Goal: Obtain resource: Download file/media

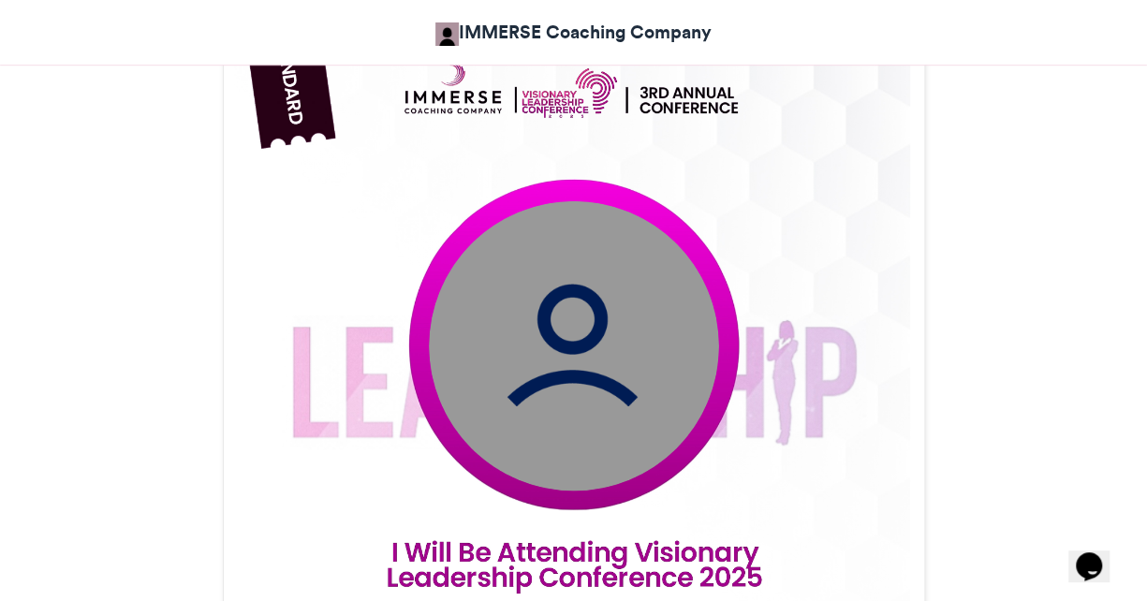
click at [607, 392] on img at bounding box center [573, 345] width 290 height 290
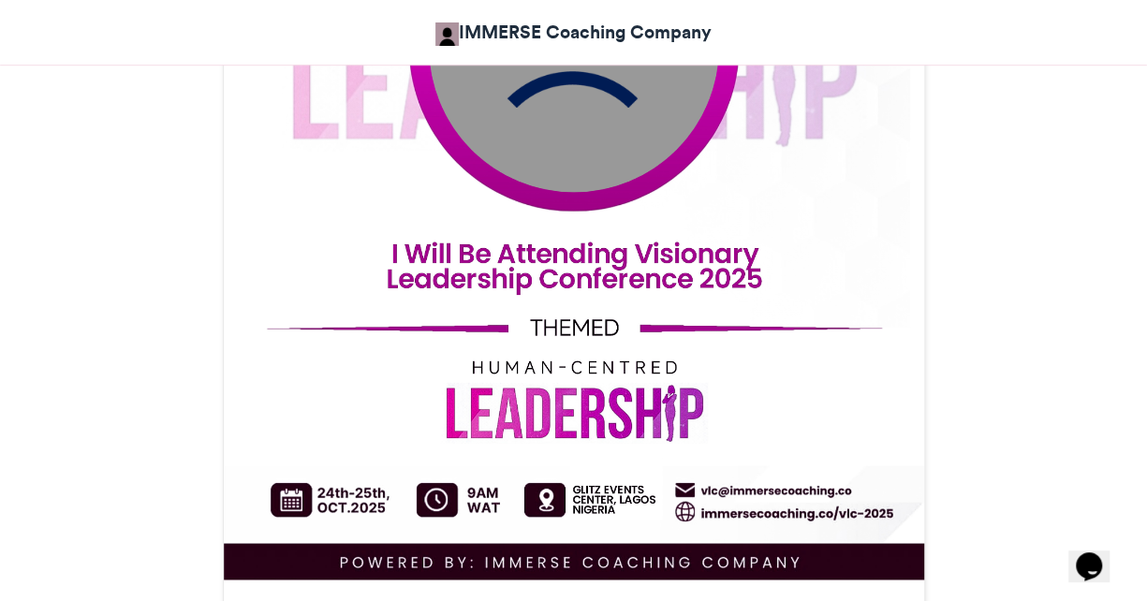
scroll to position [777, 0]
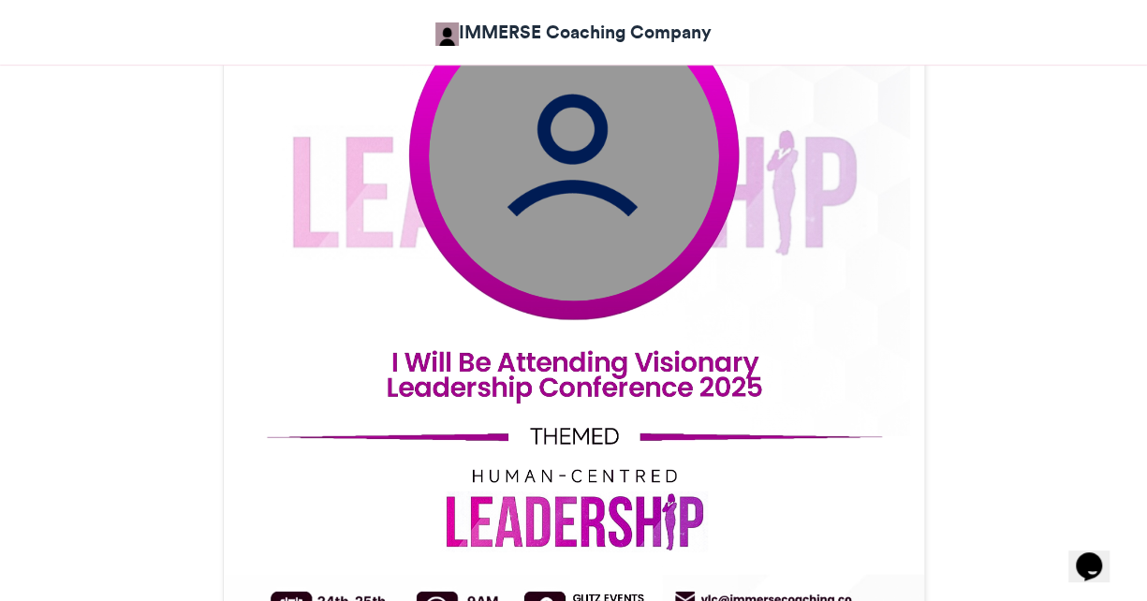
click at [601, 138] on img at bounding box center [573, 155] width 290 height 290
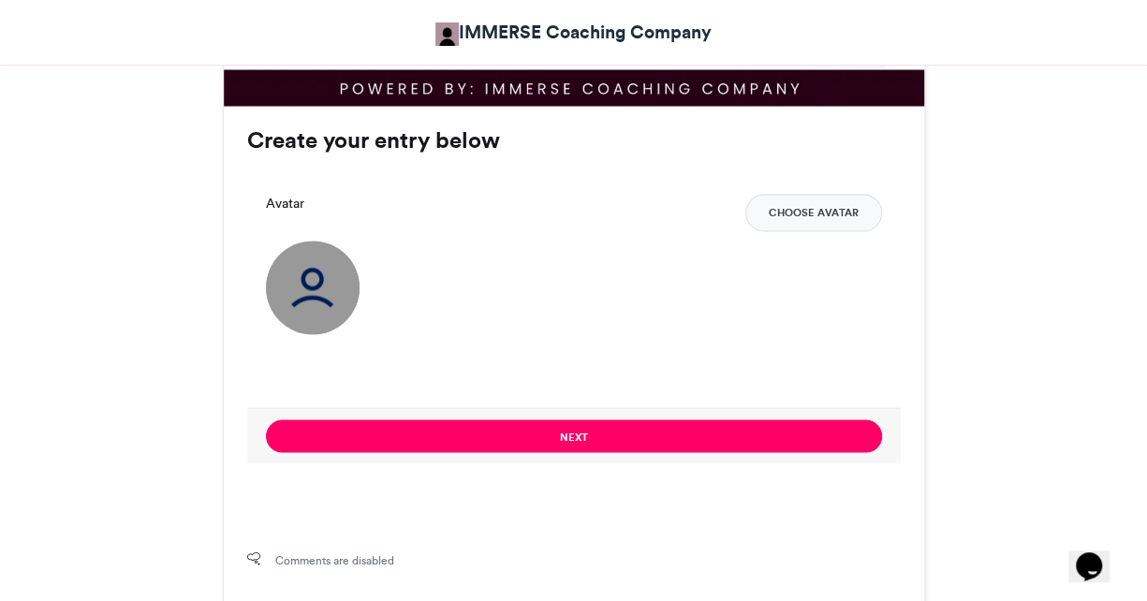
scroll to position [1362, 0]
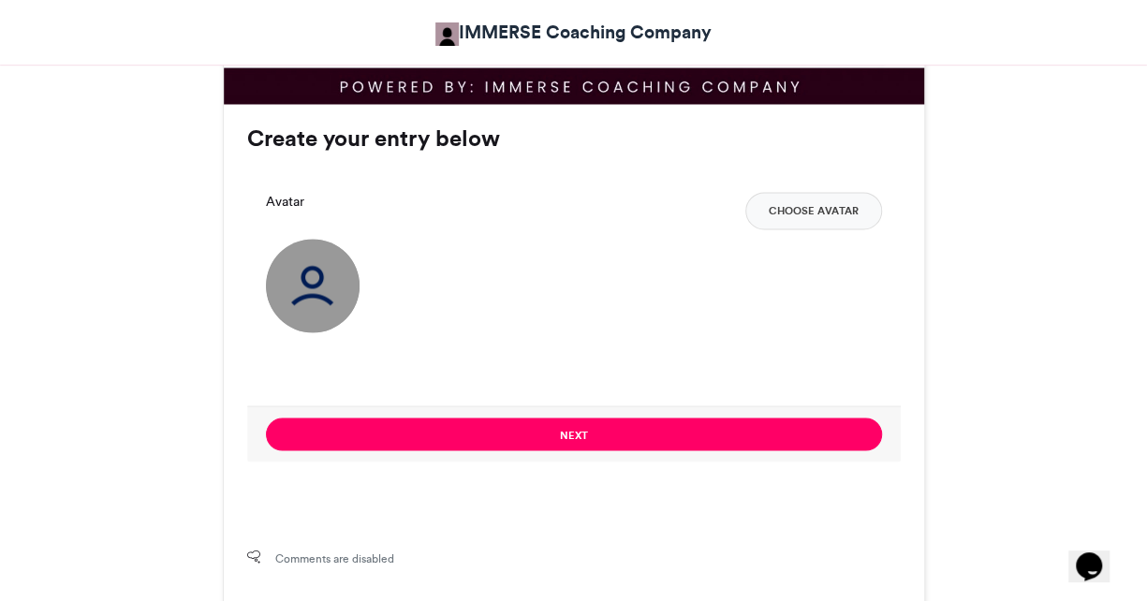
click at [323, 297] on img at bounding box center [313, 286] width 94 height 94
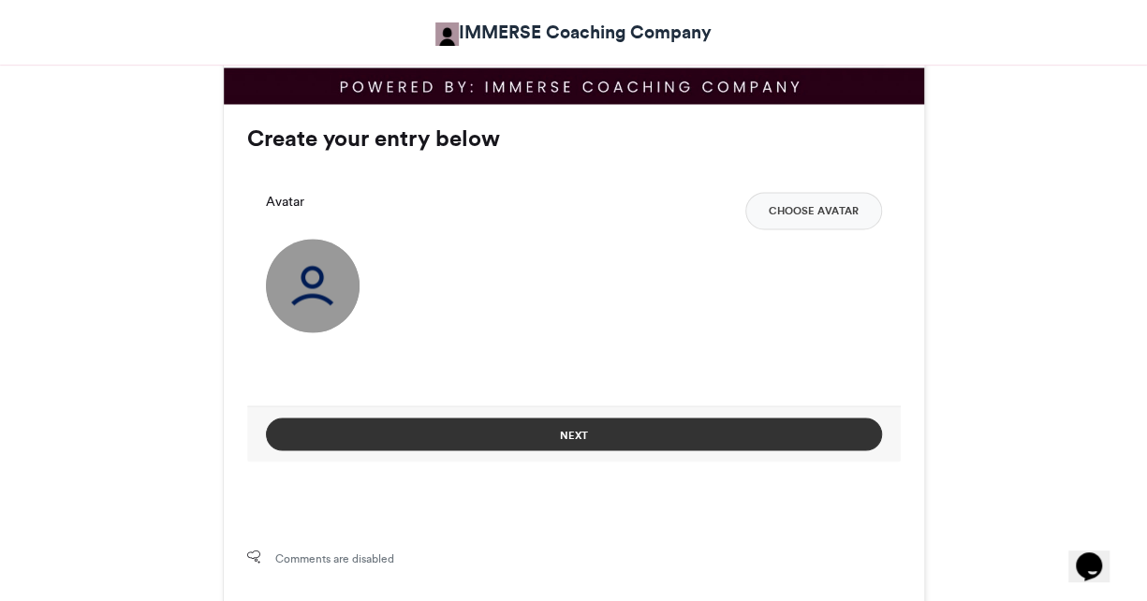
click at [493, 435] on button "Next" at bounding box center [574, 434] width 616 height 33
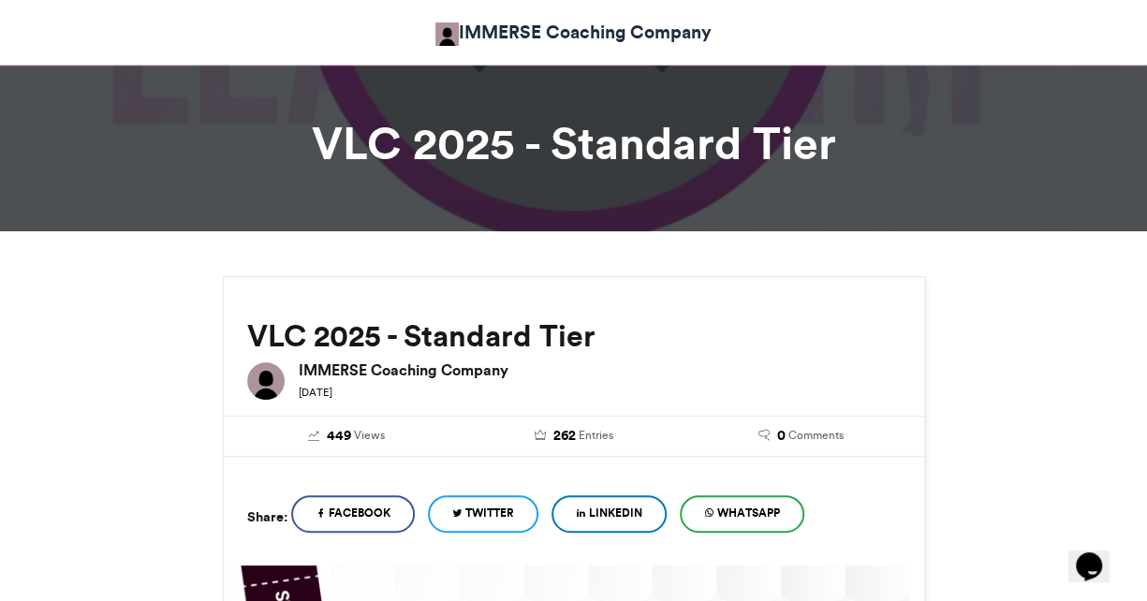
scroll to position [20, 0]
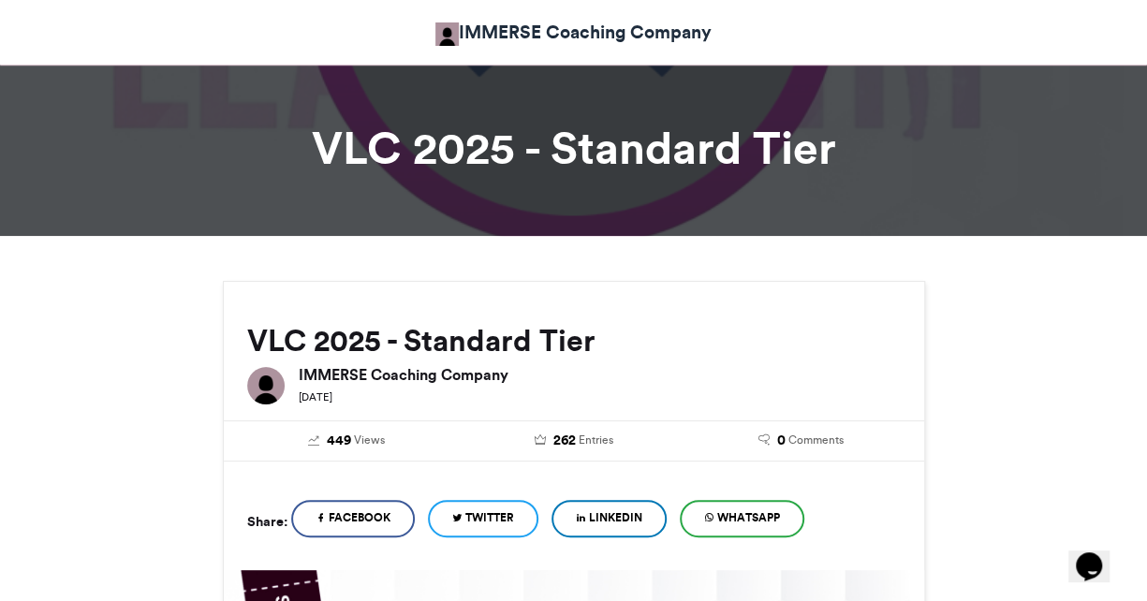
click at [762, 528] on link "WhatsApp" at bounding box center [742, 518] width 125 height 37
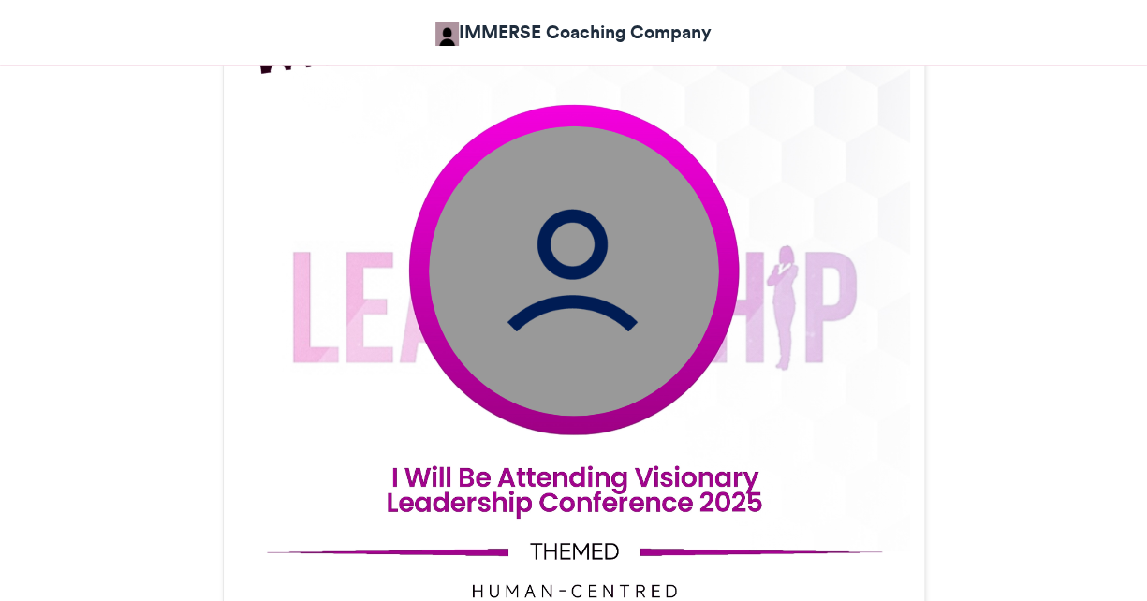
scroll to position [540, 0]
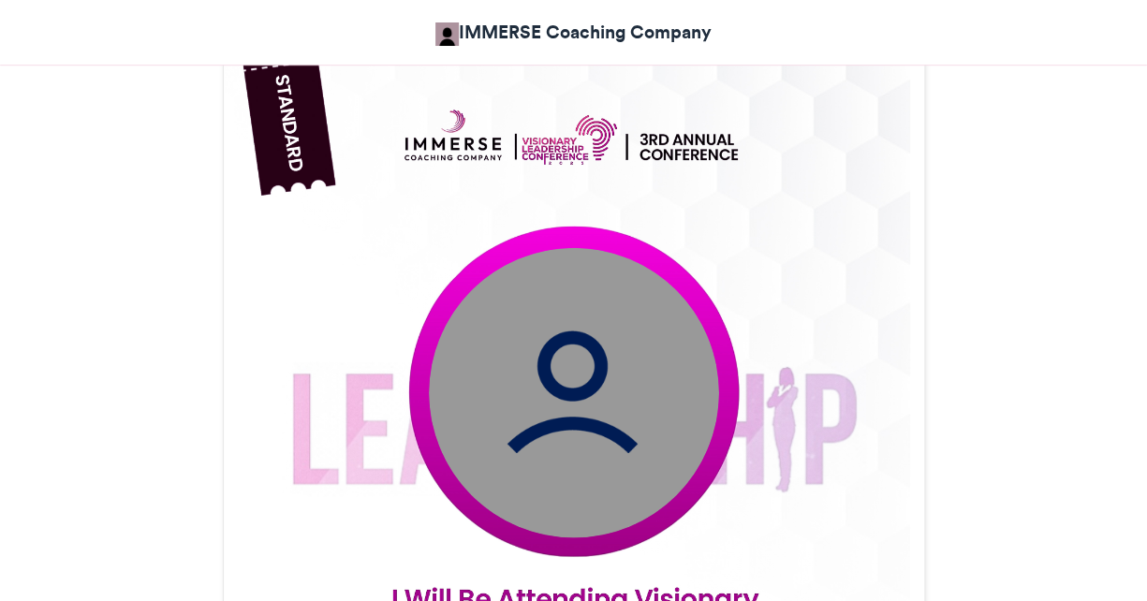
click at [529, 409] on img at bounding box center [573, 392] width 290 height 290
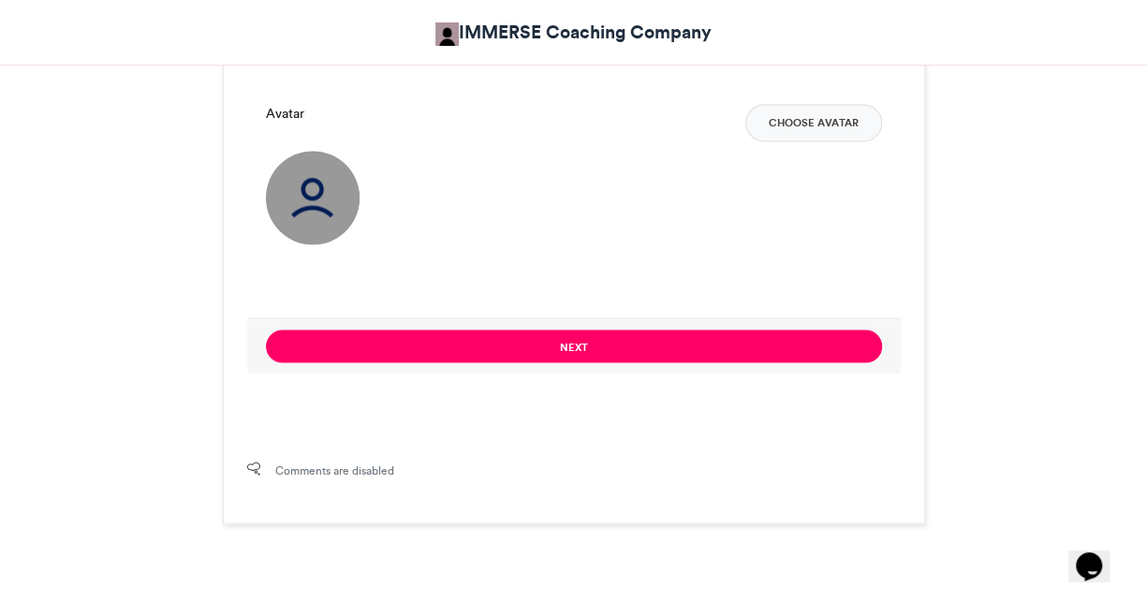
scroll to position [1467, 0]
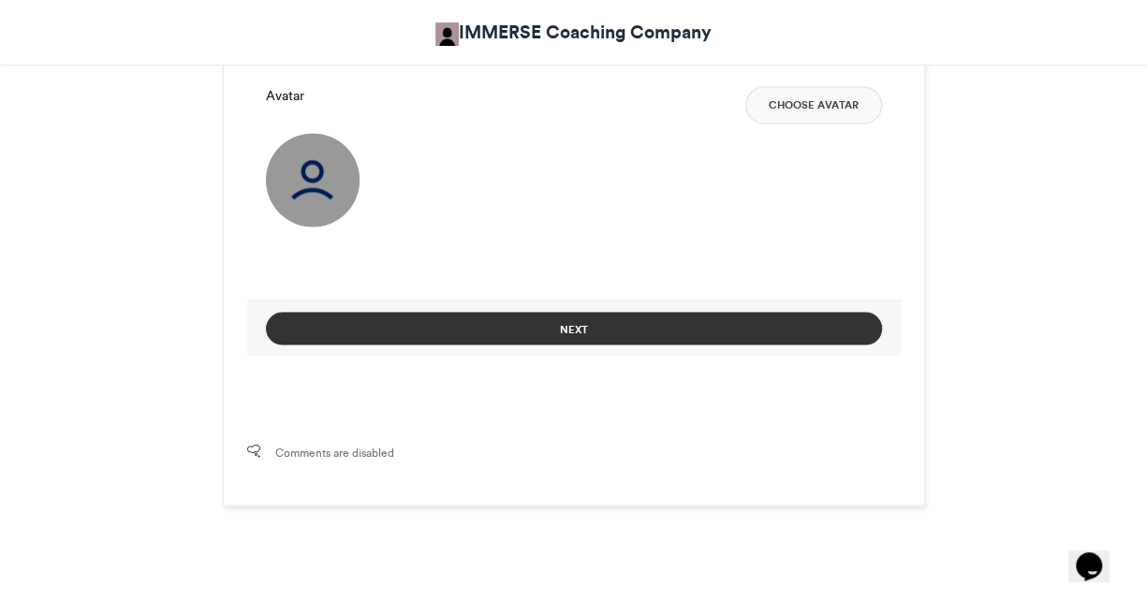
click at [554, 331] on button "Next" at bounding box center [574, 328] width 616 height 33
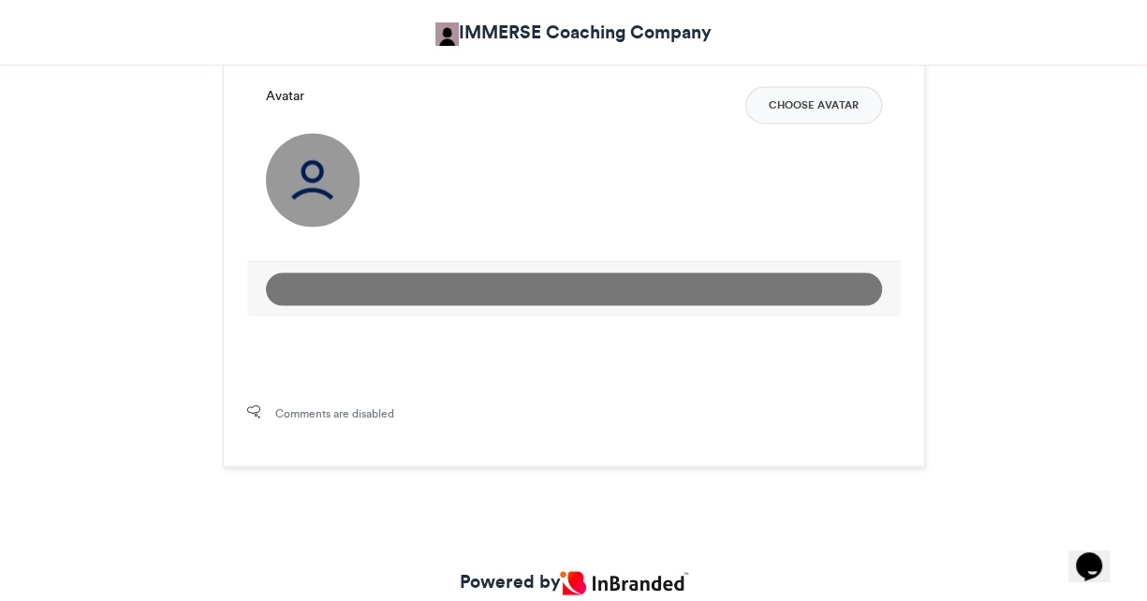
scroll to position [1205, 0]
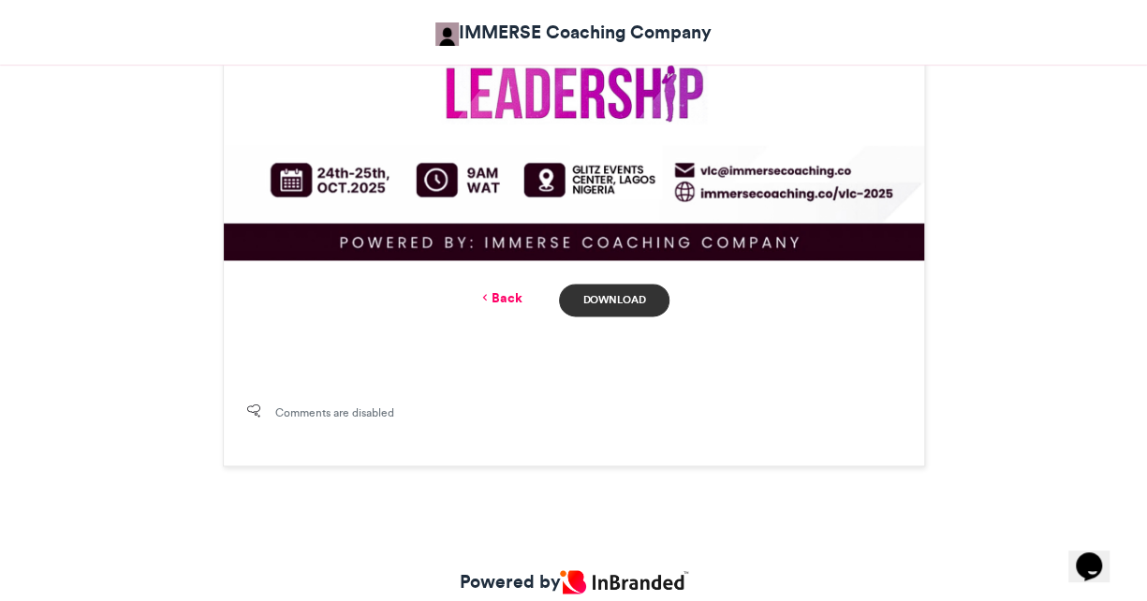
click at [616, 306] on link "Download" at bounding box center [614, 300] width 110 height 33
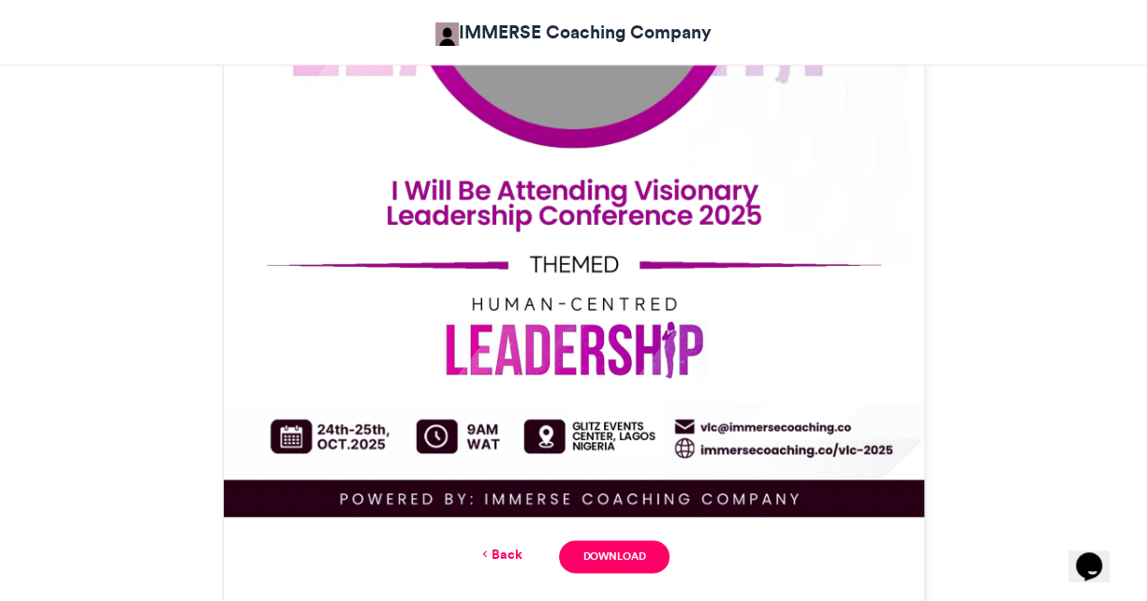
scroll to position [760, 0]
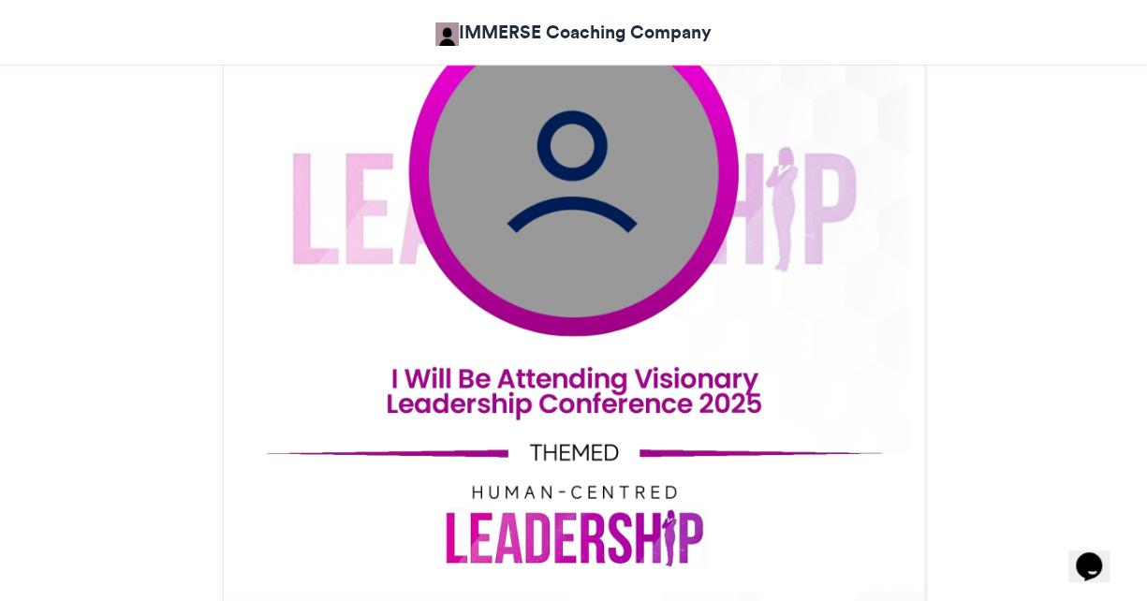
click at [613, 243] on img at bounding box center [574, 268] width 700 height 876
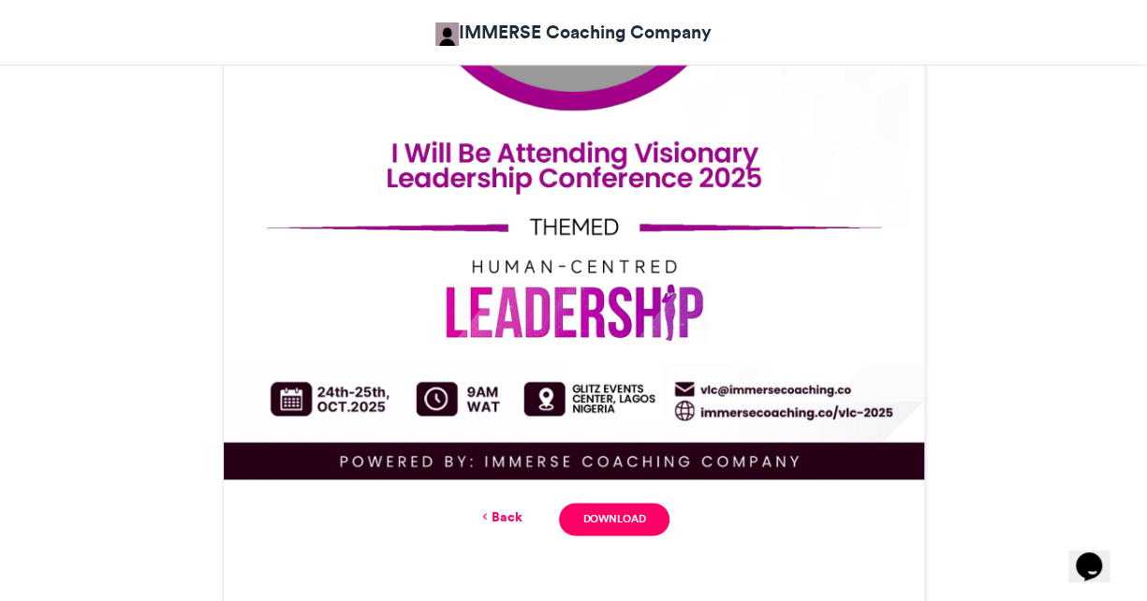
scroll to position [992, 0]
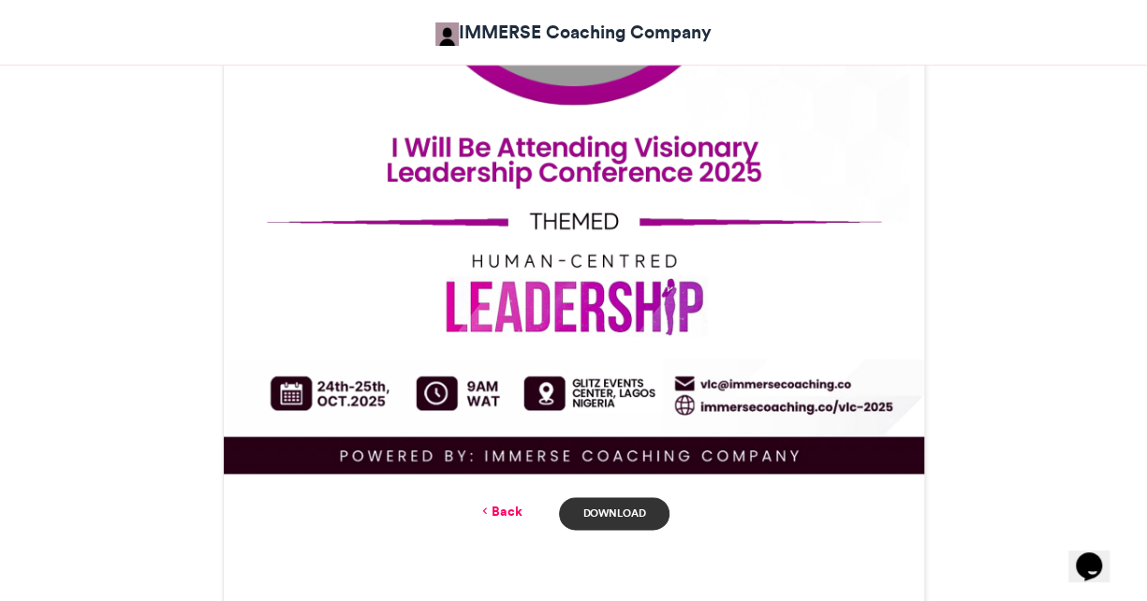
click at [627, 525] on link "Download" at bounding box center [614, 513] width 110 height 33
